Goal: Information Seeking & Learning: Learn about a topic

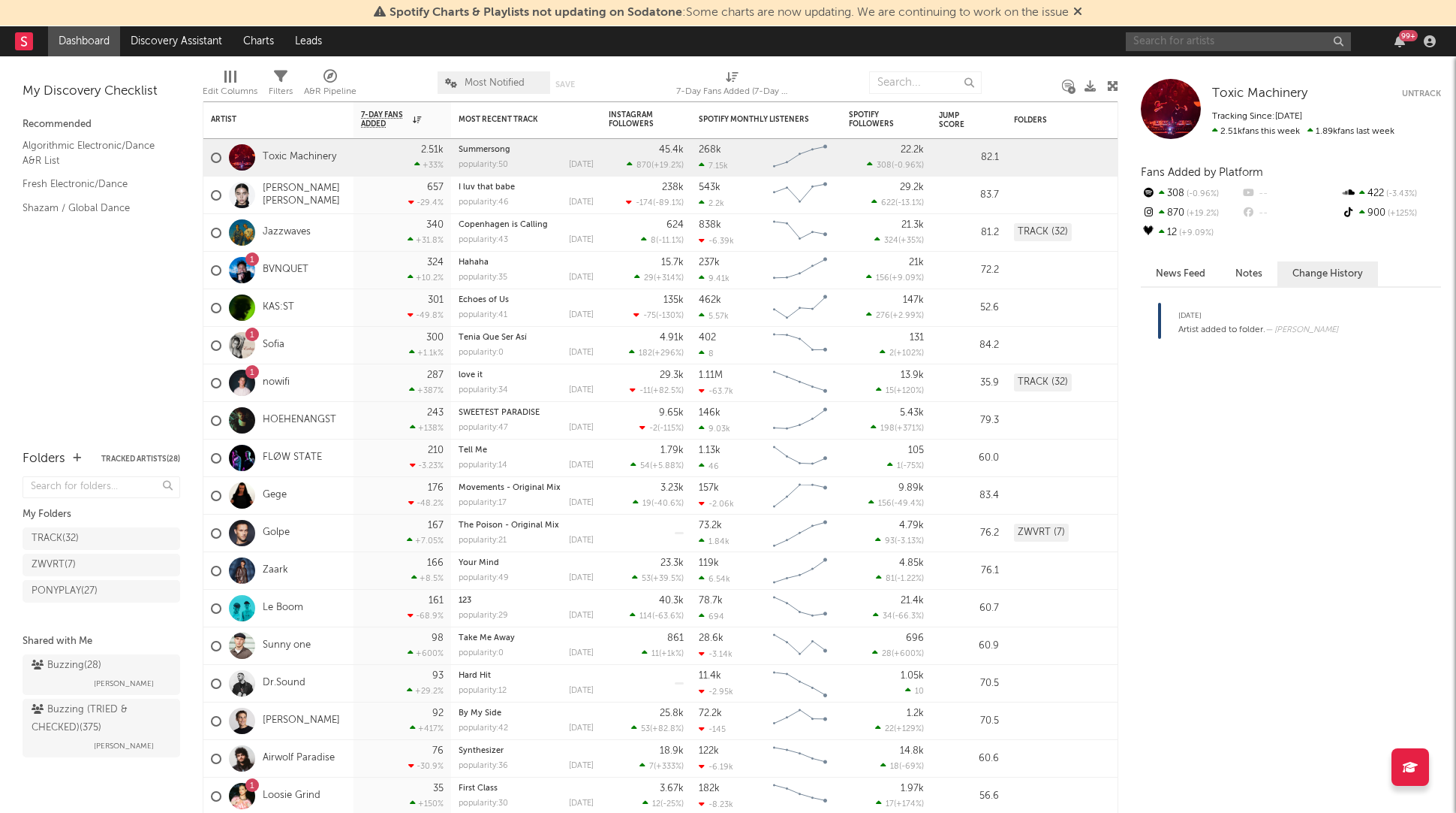
click at [1188, 33] on input "text" at bounding box center [1238, 42] width 225 height 19
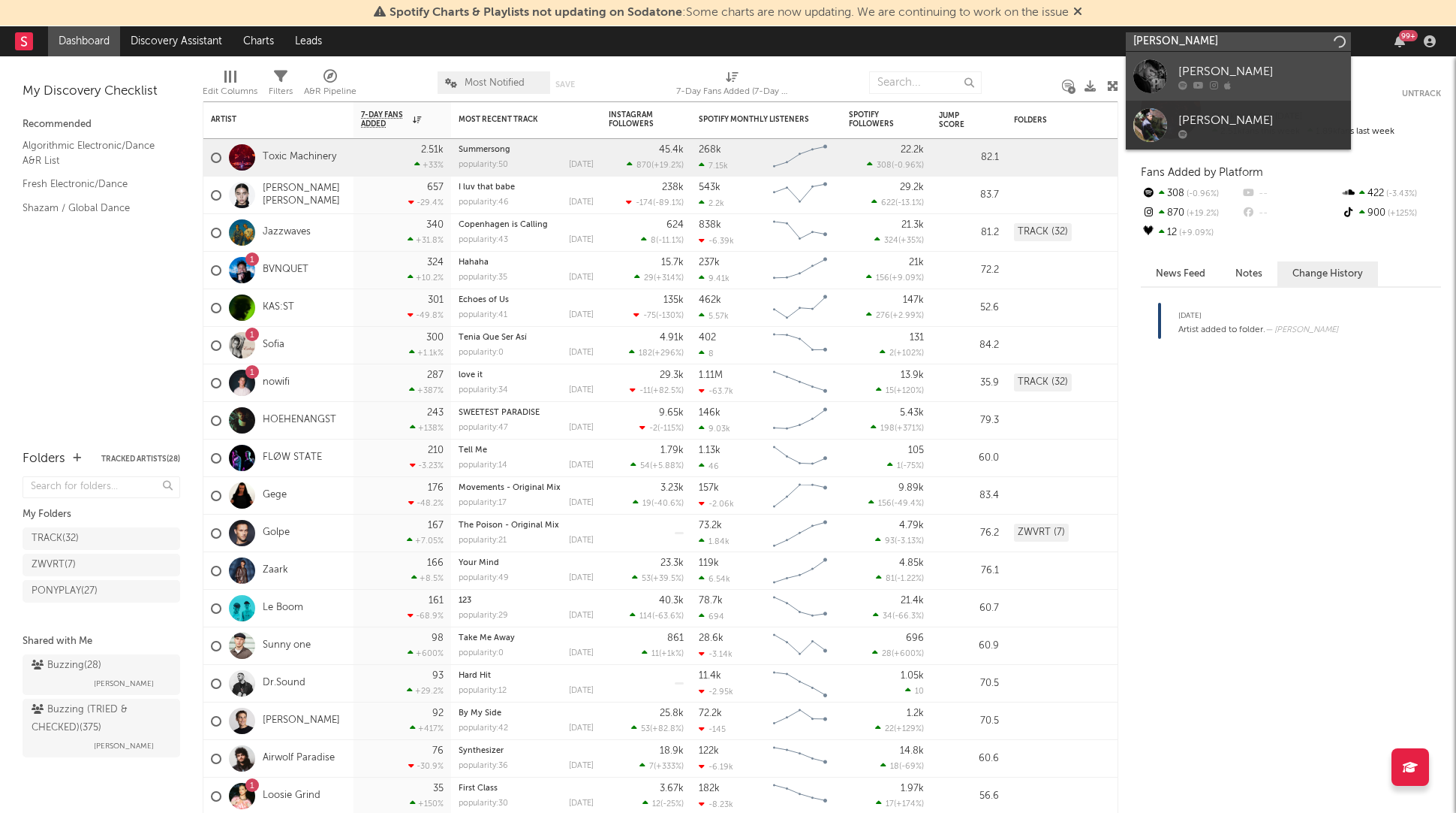
type input "[PERSON_NAME]"
click at [1251, 72] on div "[PERSON_NAME]" at bounding box center [1261, 71] width 165 height 18
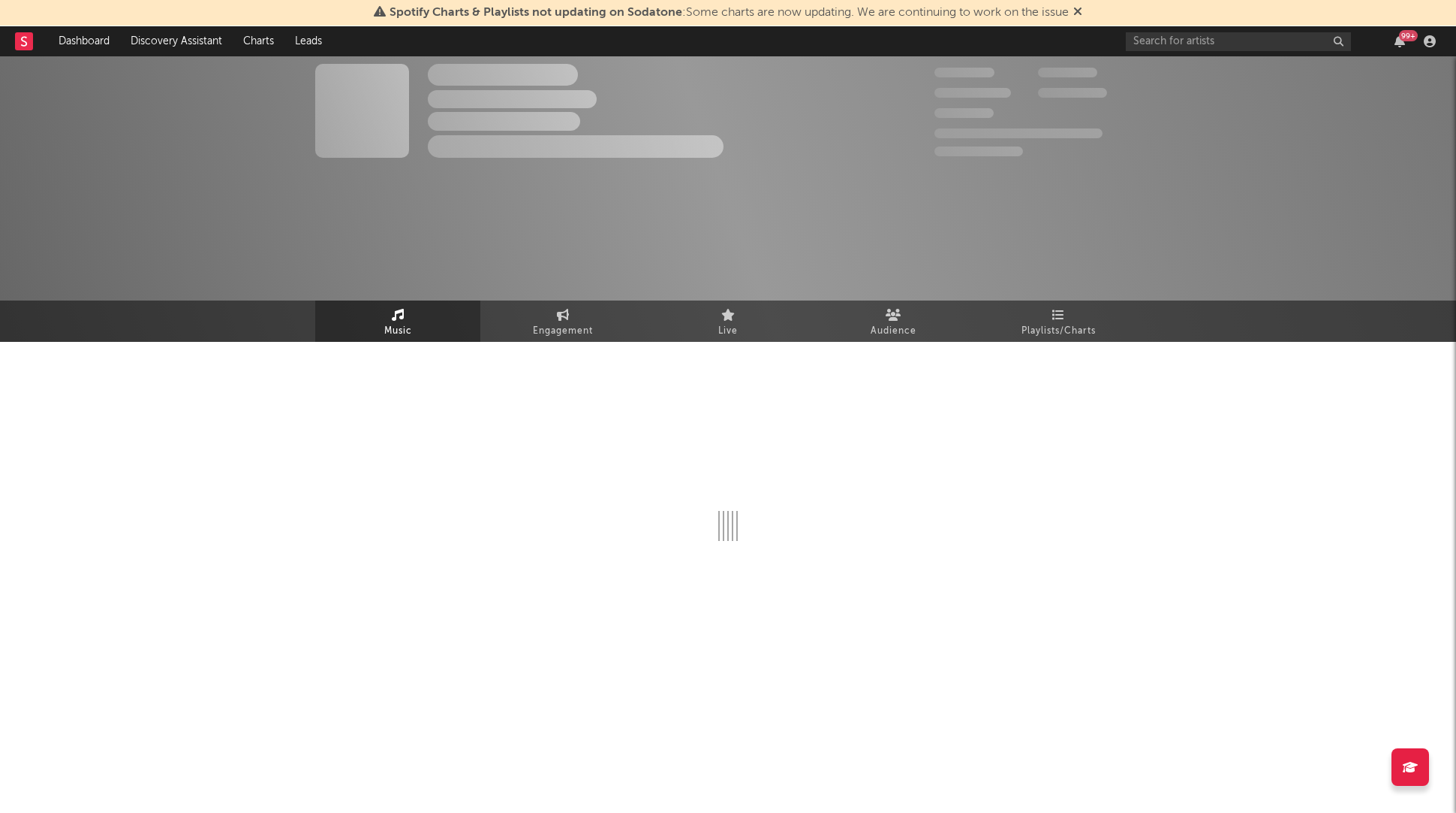
select select "1w"
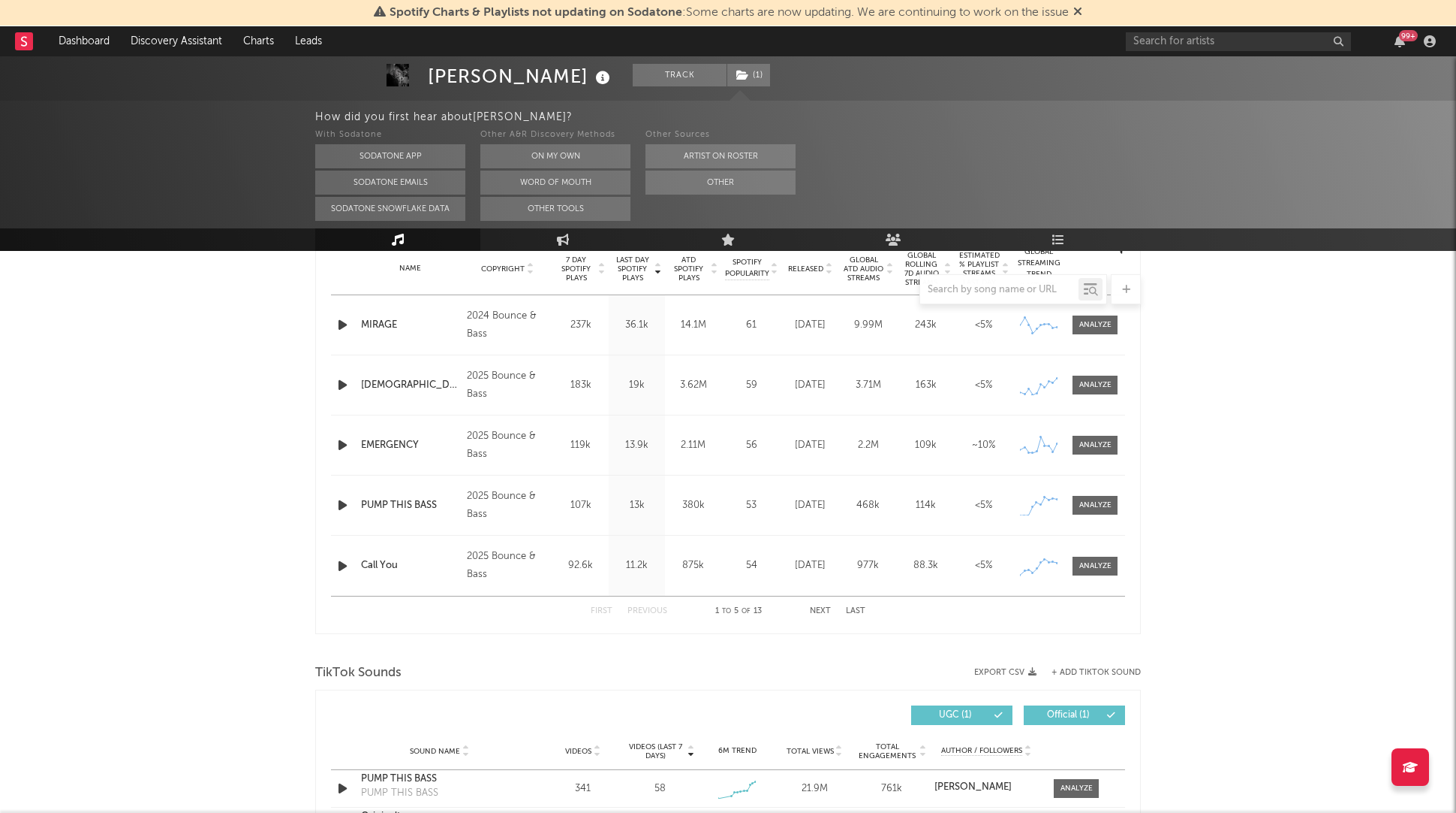
scroll to position [613, 0]
click at [808, 275] on div at bounding box center [728, 288] width 826 height 30
click at [809, 271] on span "Released" at bounding box center [806, 271] width 36 height 9
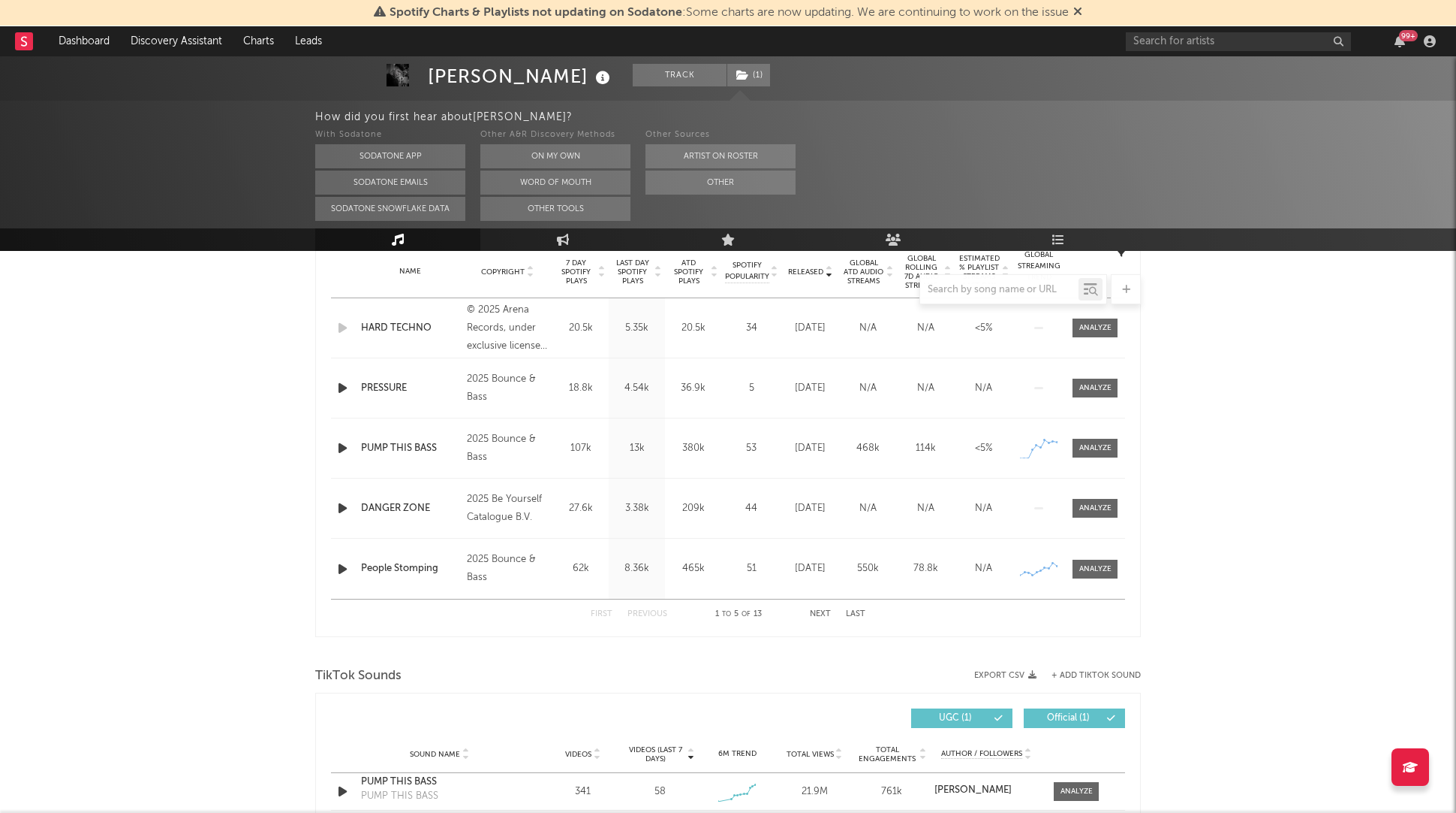
click at [809, 271] on span "Released" at bounding box center [806, 271] width 36 height 9
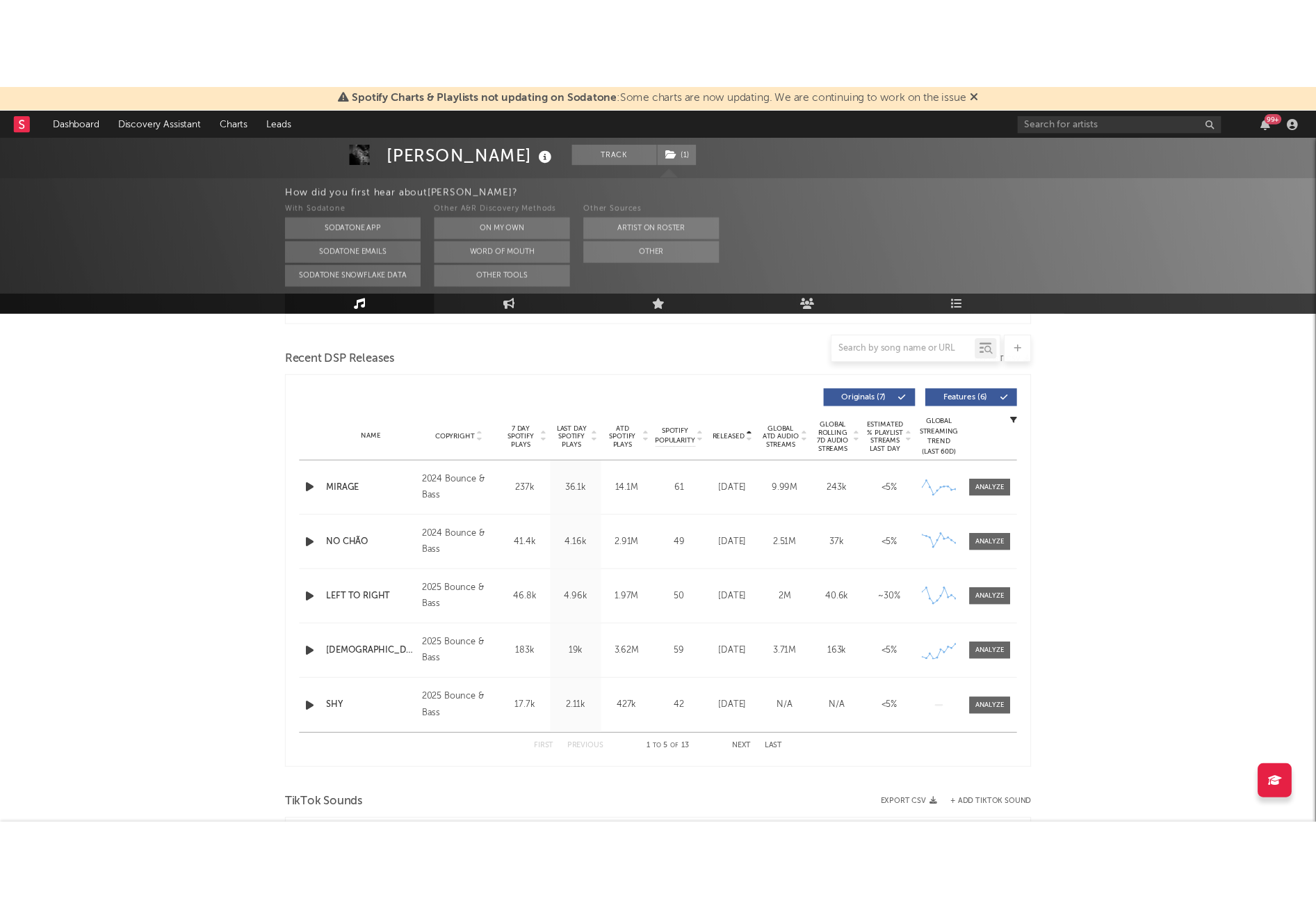
scroll to position [361, 0]
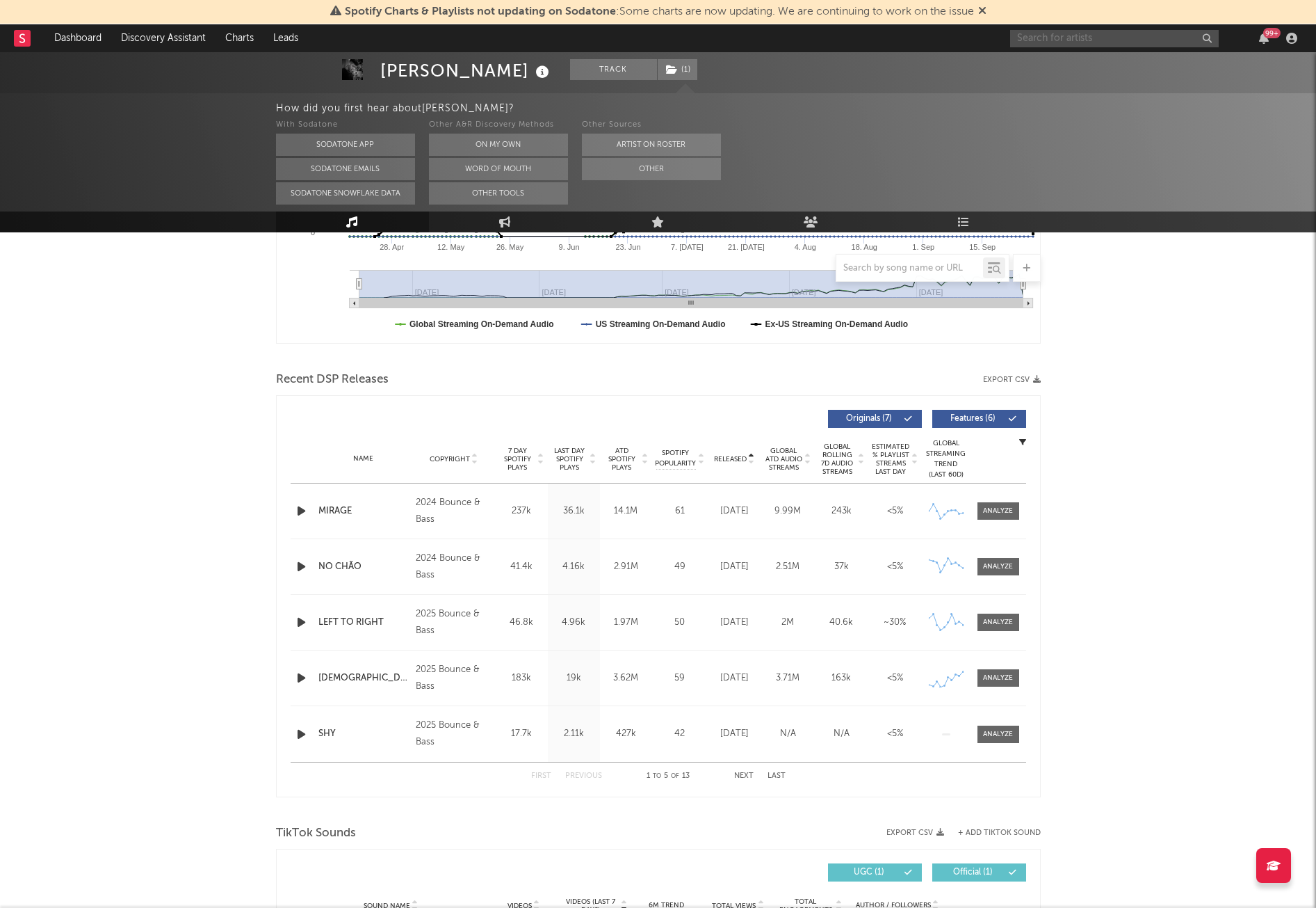
click at [1065, 40] on input "text" at bounding box center [1114, 39] width 208 height 18
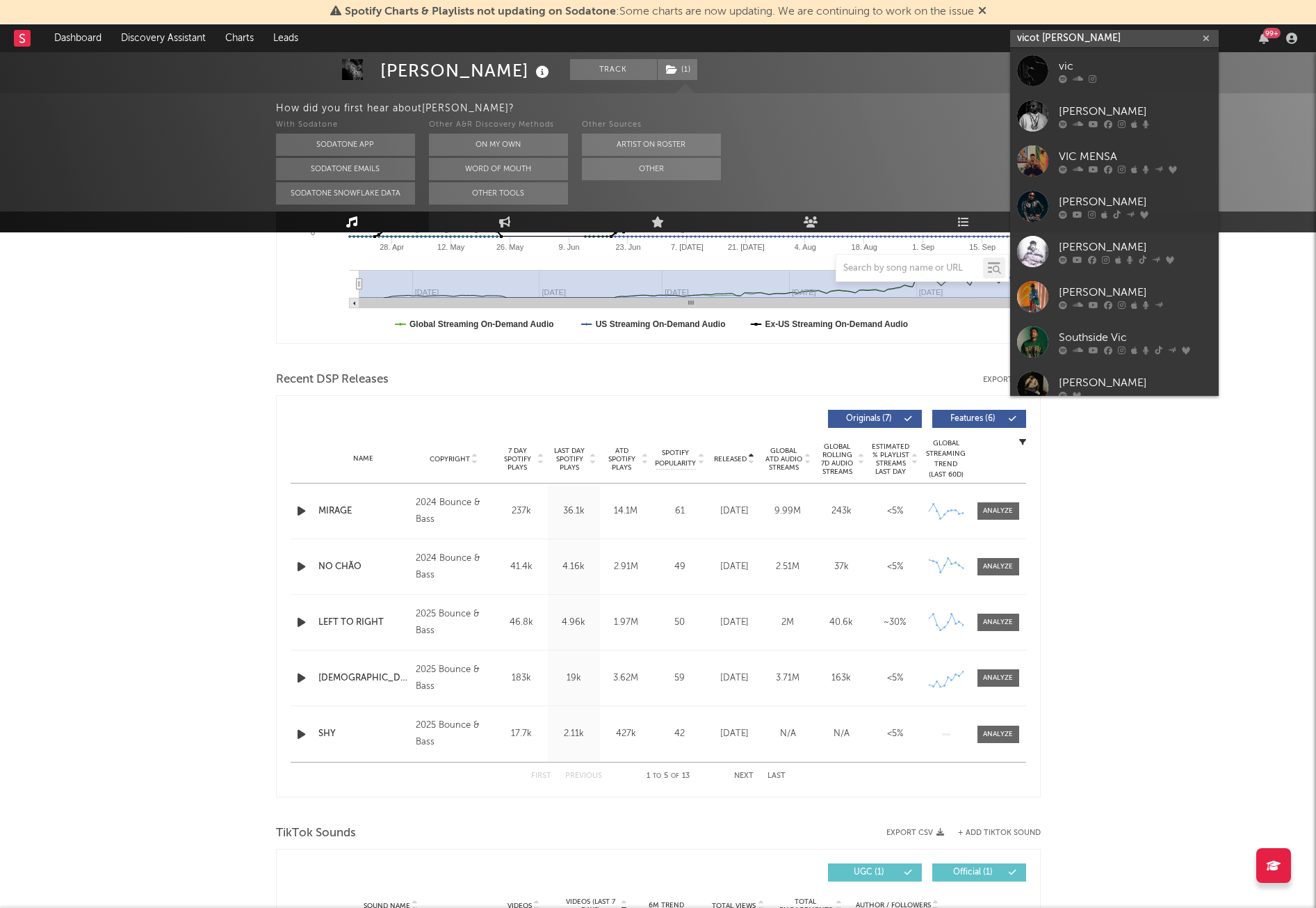
click at [1070, 34] on input "vicot [PERSON_NAME]" at bounding box center [1114, 39] width 208 height 18
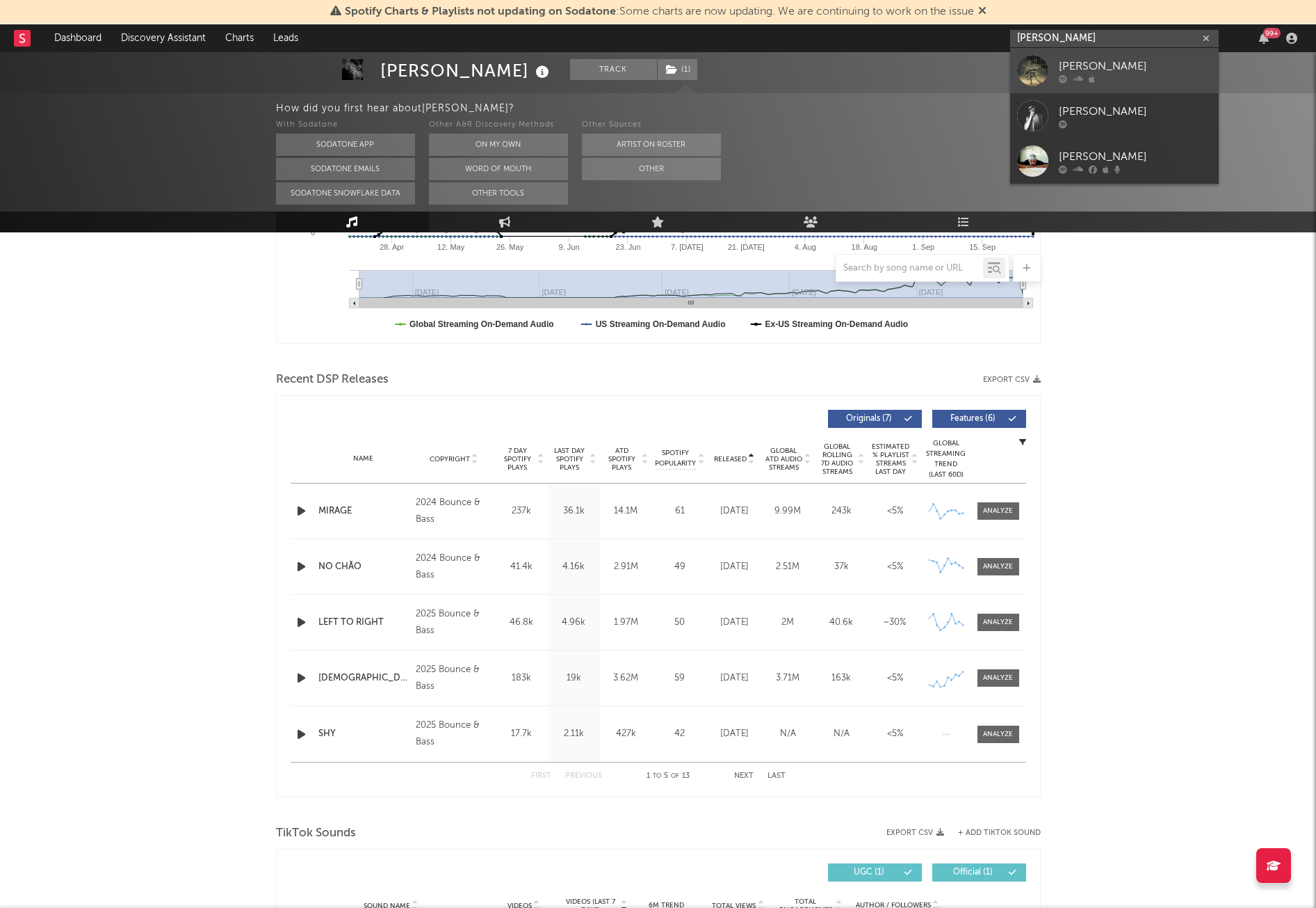
type input "[PERSON_NAME]"
click at [1080, 60] on div "[PERSON_NAME]" at bounding box center [1135, 66] width 153 height 17
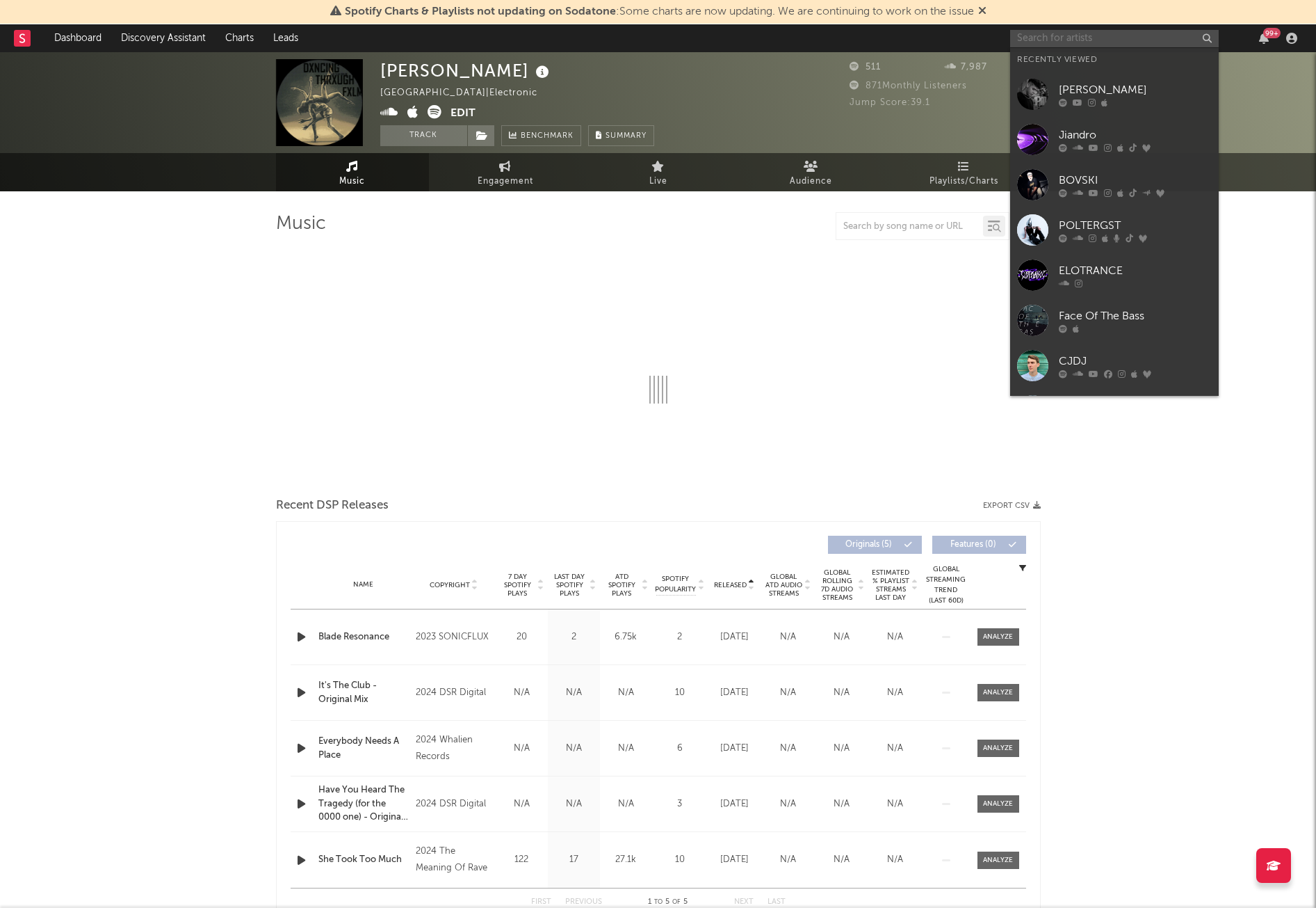
click at [1081, 37] on input "text" at bounding box center [1114, 39] width 208 height 18
select select "1w"
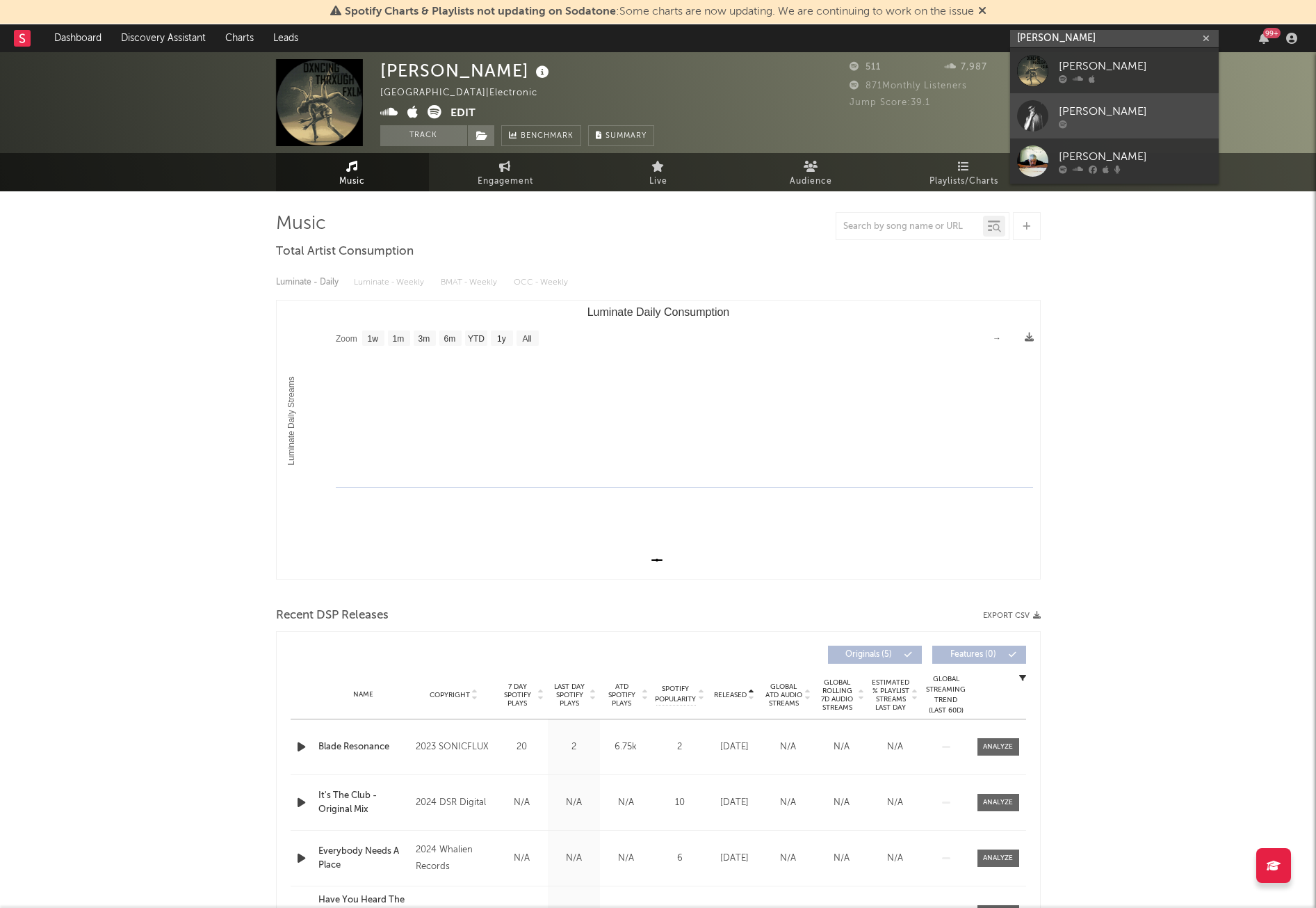
type input "[PERSON_NAME]"
click at [1112, 121] on div at bounding box center [1135, 123] width 153 height 8
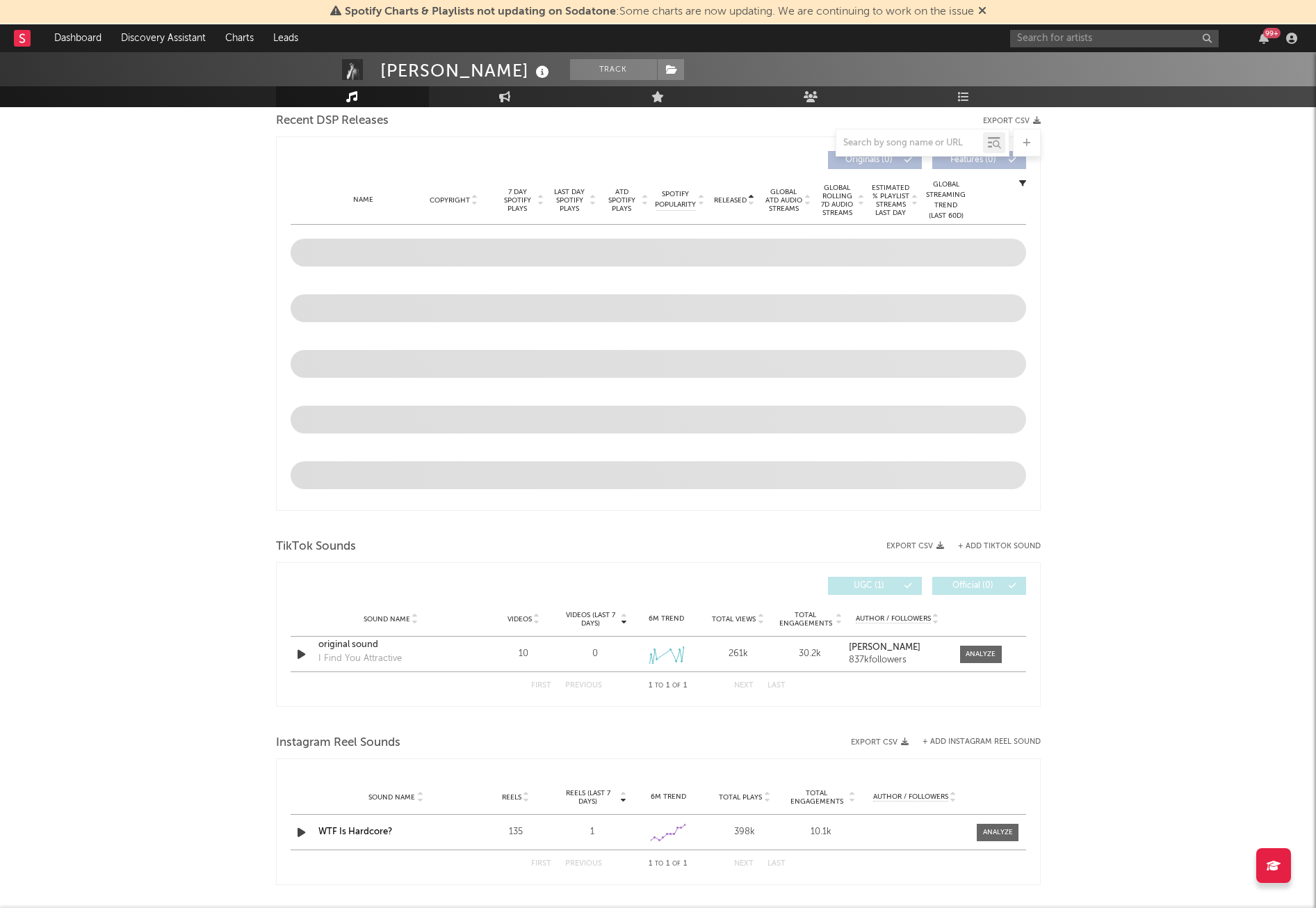
select select "6m"
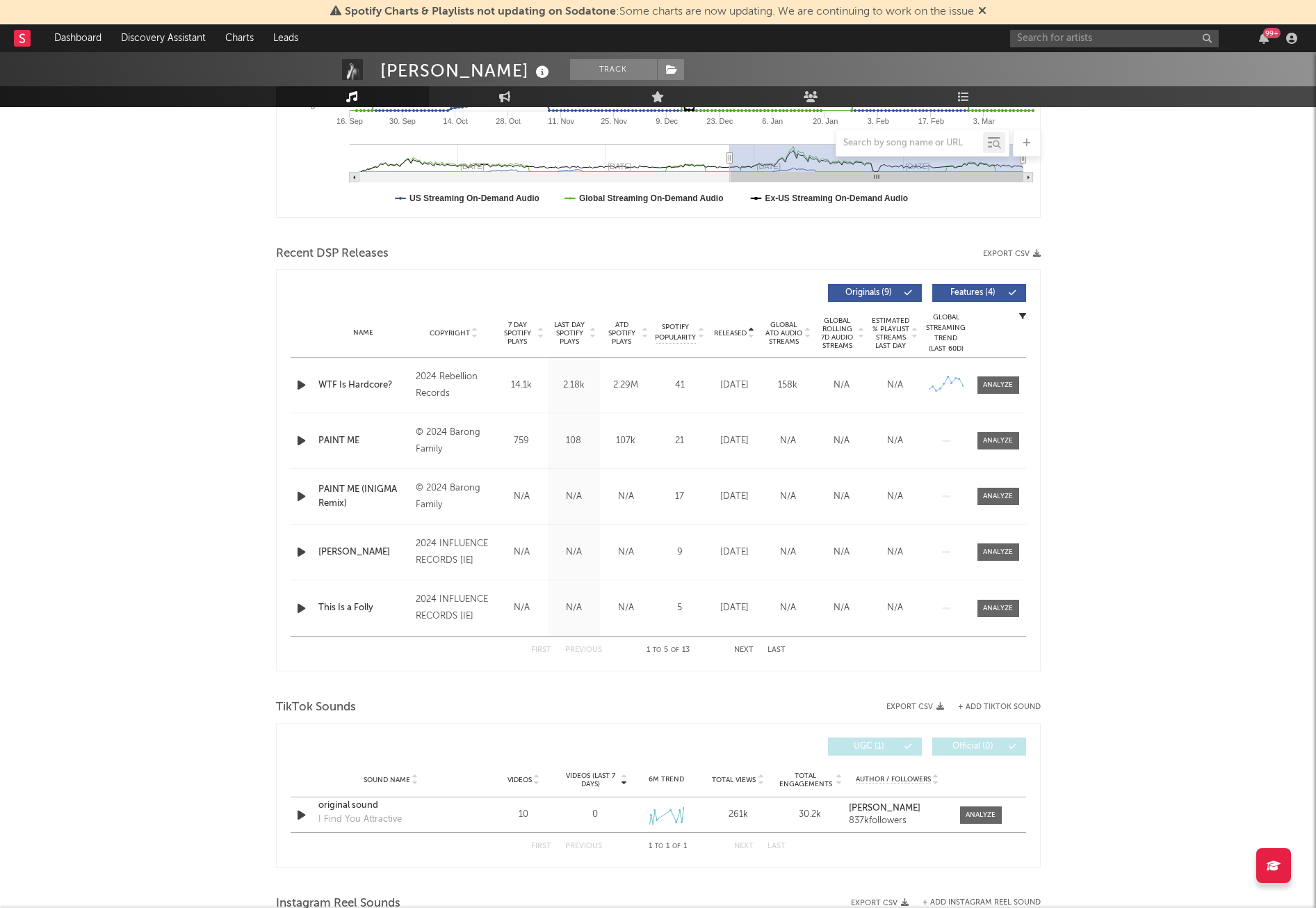
scroll to position [362, 0]
click at [747, 648] on button "Next" at bounding box center [744, 649] width 20 height 8
click at [543, 647] on button "First" at bounding box center [541, 649] width 20 height 8
click at [747, 332] on div at bounding box center [750, 332] width 8 height 11
click at [747, 646] on button "Next" at bounding box center [744, 649] width 20 height 8
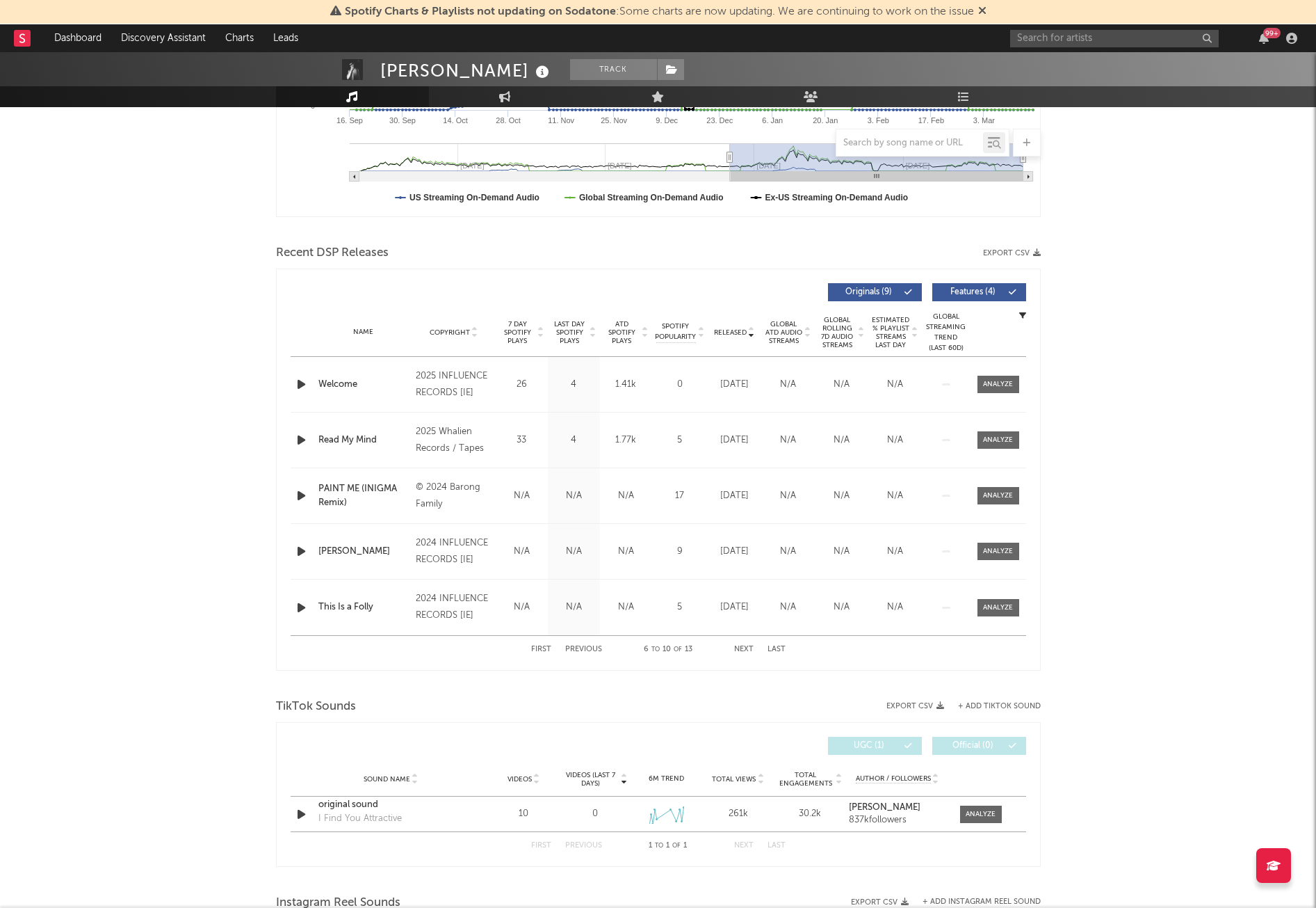
click at [593, 653] on button "Previous" at bounding box center [583, 649] width 36 height 8
